Goal: Task Accomplishment & Management: Complete application form

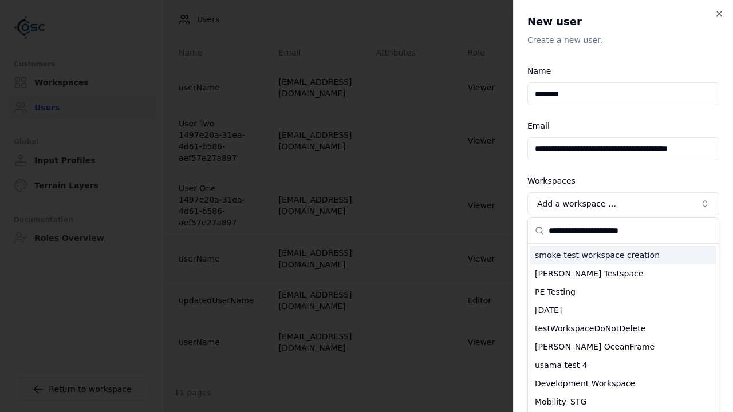
type input "**********"
click at [623, 320] on div "testWorkspaceDoNotDelete" at bounding box center [623, 329] width 186 height 18
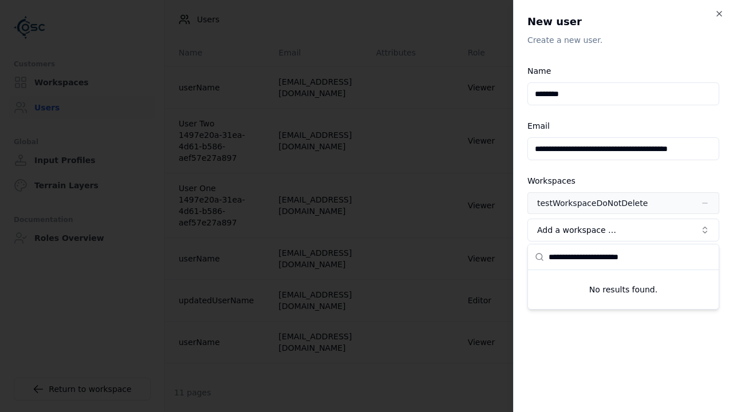
click at [550, 258] on span "Advanced" at bounding box center [559, 257] width 40 height 9
click at [0, 0] on button "Editor" at bounding box center [0, 0] width 0 height 0
